Goal: Task Accomplishment & Management: Use online tool/utility

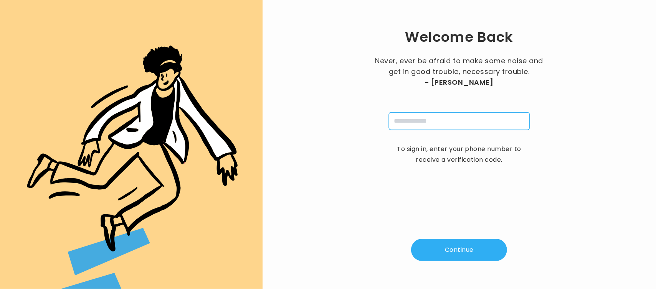
click at [416, 121] on input "tel" at bounding box center [459, 121] width 141 height 18
type input "**********"
click at [456, 250] on button "Continue" at bounding box center [459, 250] width 96 height 22
type input "*"
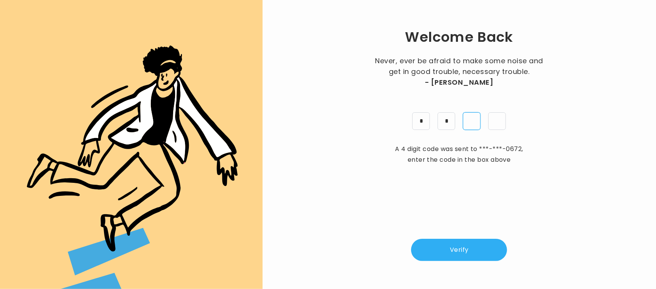
type input "*"
click at [456, 250] on button "Verify" at bounding box center [459, 250] width 96 height 22
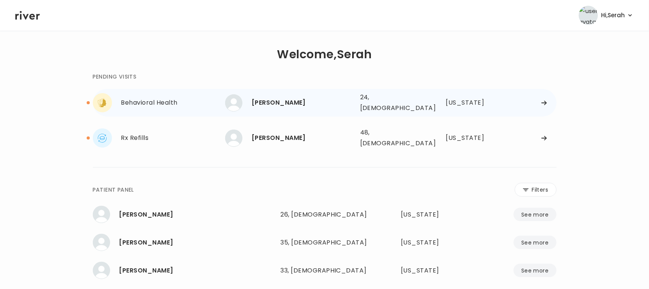
click at [279, 100] on div "[PERSON_NAME]" at bounding box center [303, 102] width 102 height 11
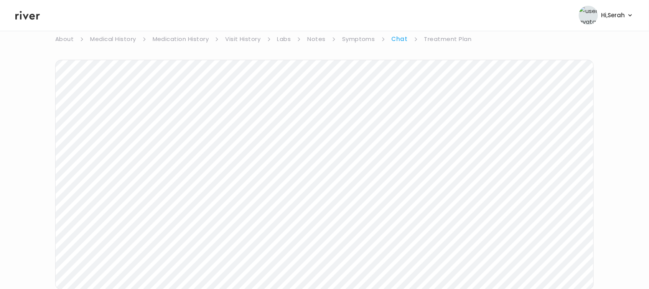
scroll to position [71, 0]
click at [31, 12] on icon at bounding box center [27, 16] width 25 height 12
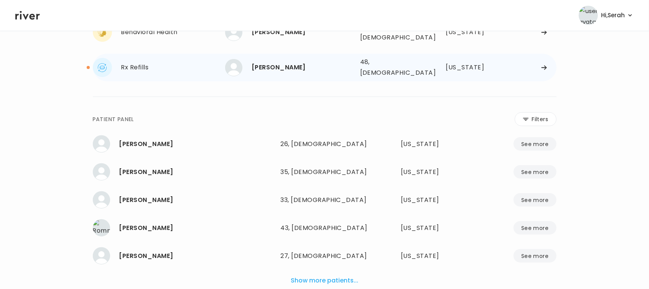
click at [268, 62] on div "[PERSON_NAME]" at bounding box center [303, 67] width 102 height 11
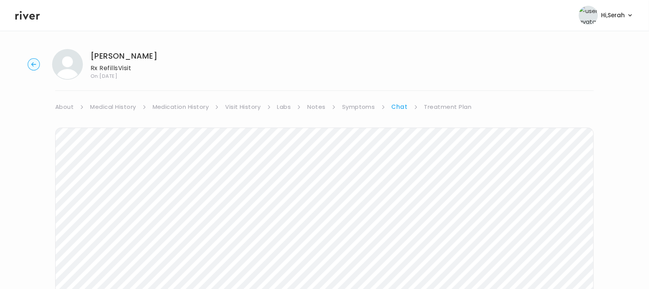
click at [450, 110] on link "Treatment Plan" at bounding box center [449, 107] width 48 height 11
click at [106, 131] on button "Add another prescription" at bounding box center [97, 130] width 85 height 11
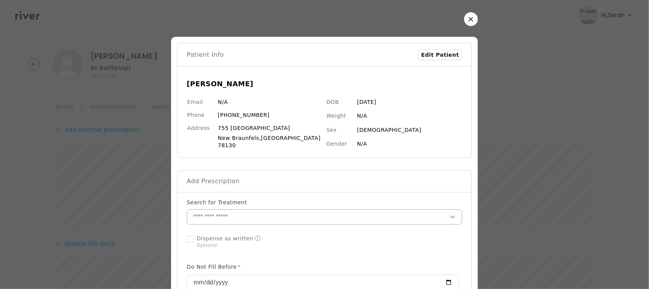
click at [215, 212] on input "text" at bounding box center [318, 217] width 263 height 15
type input "*"
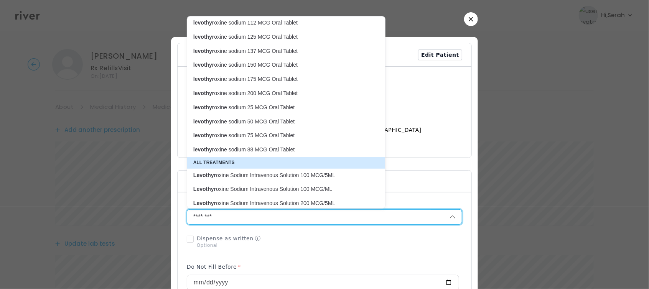
scroll to position [59, 0]
click at [256, 146] on p "levothyr oxine sodium 88 MCG Oral Tablet" at bounding box center [281, 149] width 177 height 7
type input "**********"
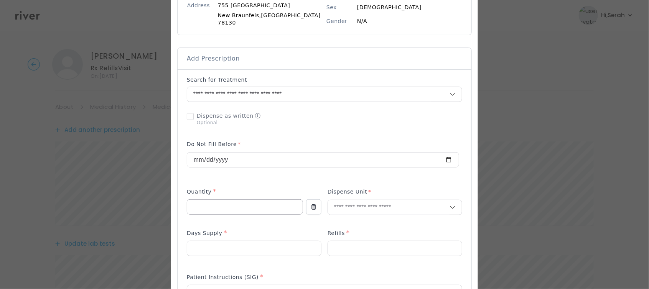
scroll to position [147, 0]
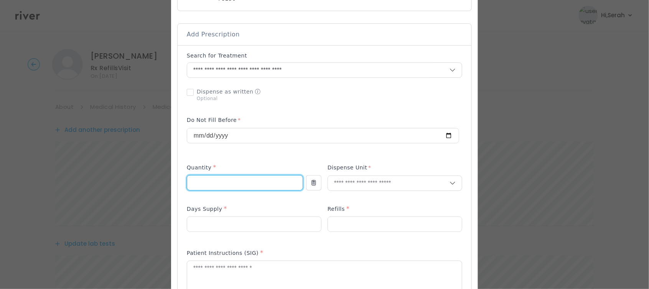
click at [240, 177] on input "number" at bounding box center [245, 183] width 116 height 15
type input "**"
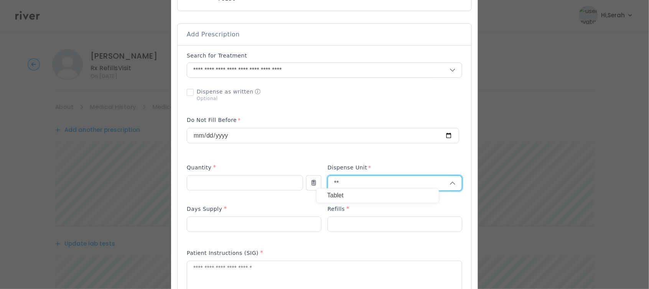
type input "**"
click at [345, 197] on p "Tablet" at bounding box center [377, 195] width 101 height 11
click at [266, 223] on input "number" at bounding box center [254, 224] width 134 height 15
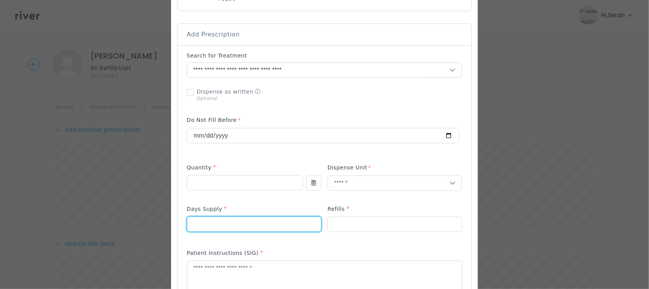
type input "**"
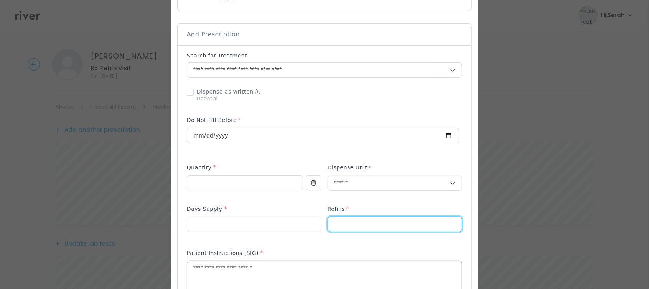
type input "*"
click at [268, 274] on textarea at bounding box center [324, 281] width 275 height 41
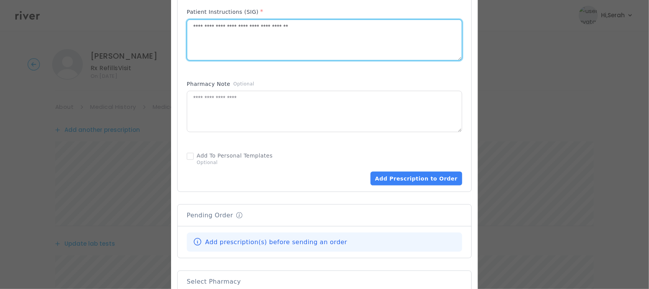
scroll to position [395, 0]
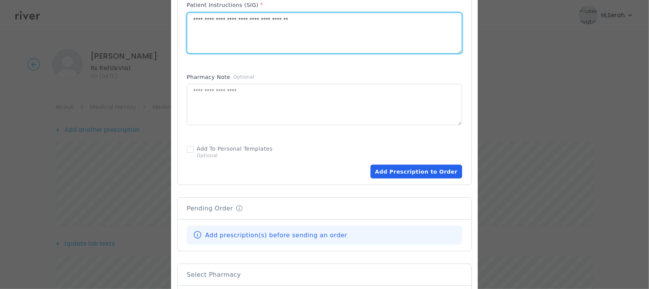
type textarea "**********"
click at [417, 165] on button "Add Prescription to Order" at bounding box center [417, 172] width 92 height 14
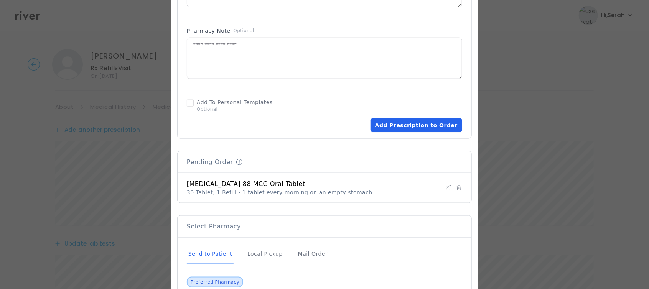
scroll to position [540, 0]
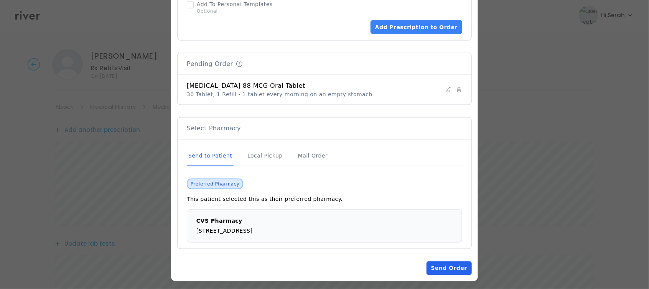
click at [435, 262] on button "Send Order" at bounding box center [449, 269] width 45 height 14
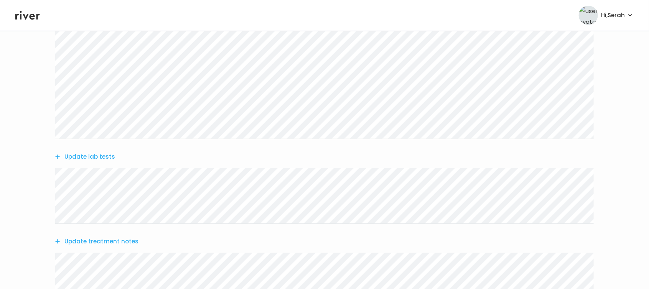
scroll to position [164, 0]
click at [99, 153] on button "Update lab tests" at bounding box center [85, 157] width 60 height 11
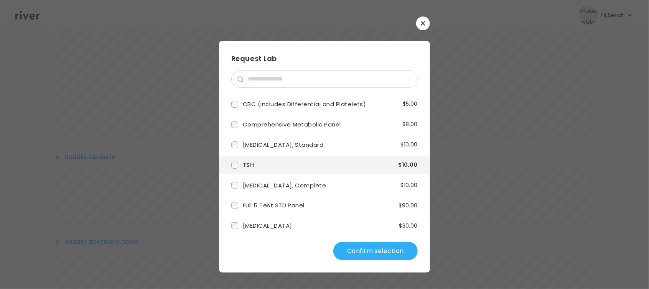
click at [358, 246] on button "Confirm selection" at bounding box center [376, 251] width 84 height 18
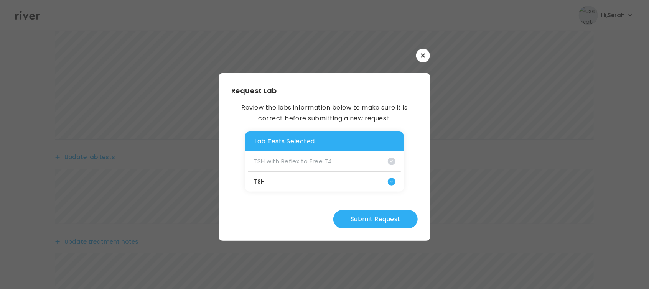
click at [378, 218] on button "Submit Request" at bounding box center [376, 219] width 84 height 18
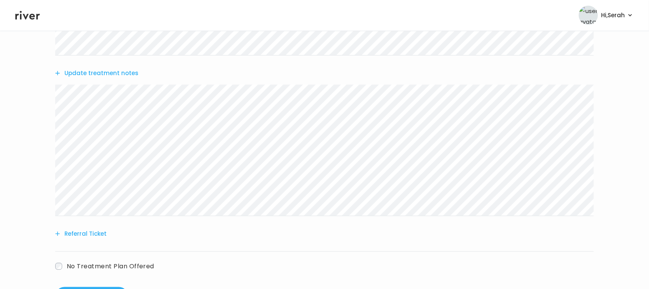
scroll to position [337, 0]
